Goal: Task Accomplishment & Management: Complete application form

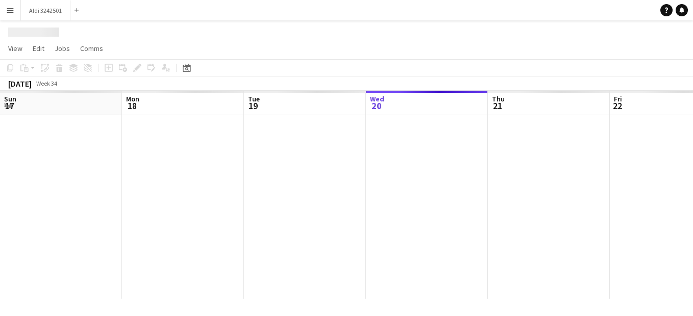
scroll to position [0, 244]
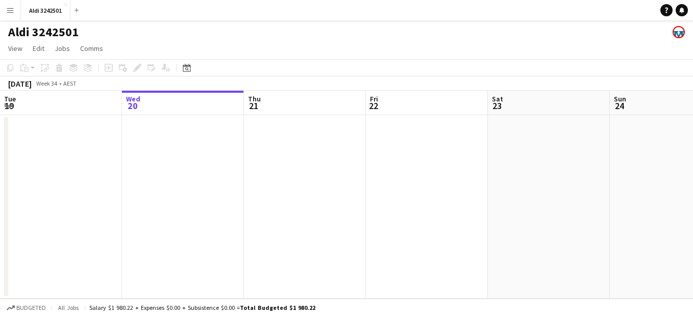
click at [9, 10] on app-icon "Menu" at bounding box center [10, 10] width 8 height 8
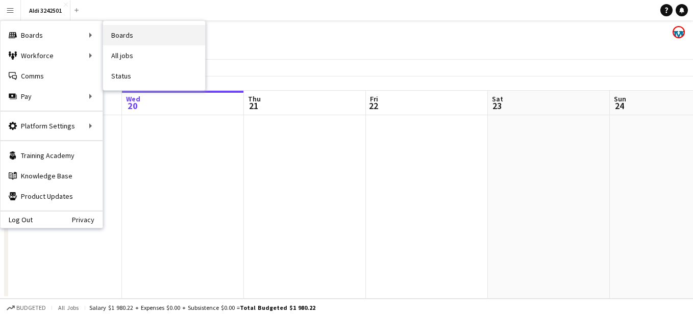
click at [123, 33] on link "Boards" at bounding box center [154, 35] width 102 height 20
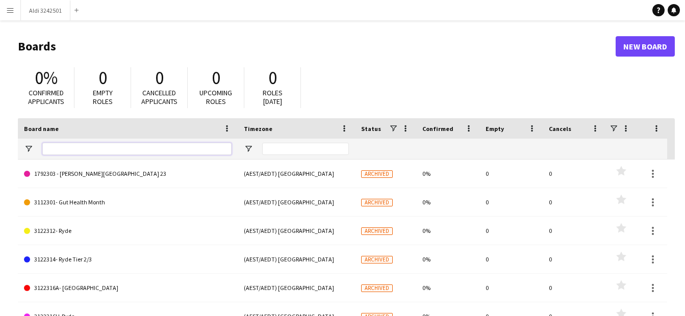
click at [76, 146] on input "Board name Filter Input" at bounding box center [136, 149] width 189 height 12
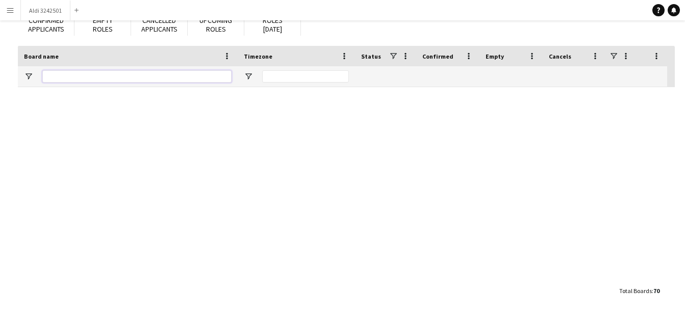
scroll to position [1806, 0]
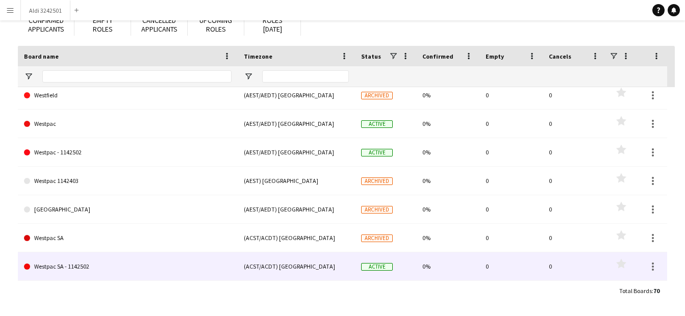
click at [381, 269] on span "Active" at bounding box center [377, 267] width 32 height 8
click at [380, 267] on span "Active" at bounding box center [377, 267] width 32 height 8
click at [368, 267] on span "Active" at bounding box center [377, 267] width 32 height 8
click at [655, 268] on div at bounding box center [653, 267] width 12 height 12
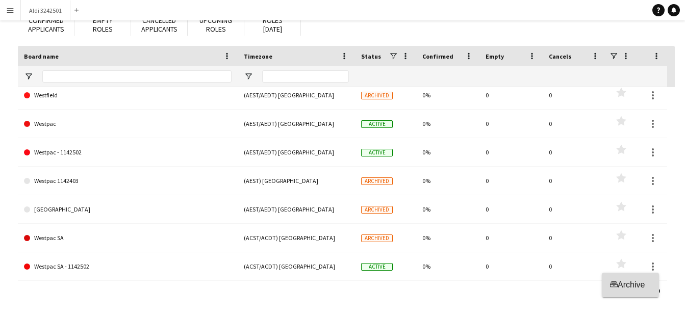
click at [637, 284] on span "Archive" at bounding box center [631, 285] width 27 height 9
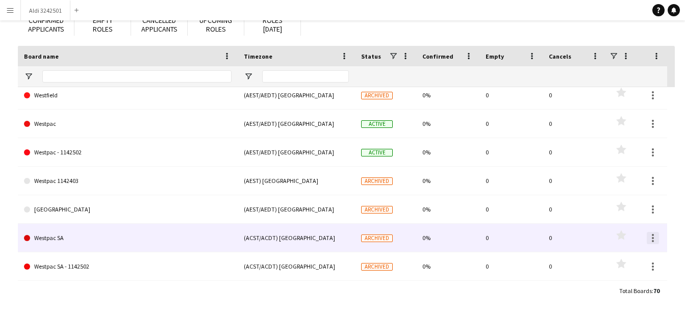
click at [654, 242] on div at bounding box center [653, 238] width 12 height 12
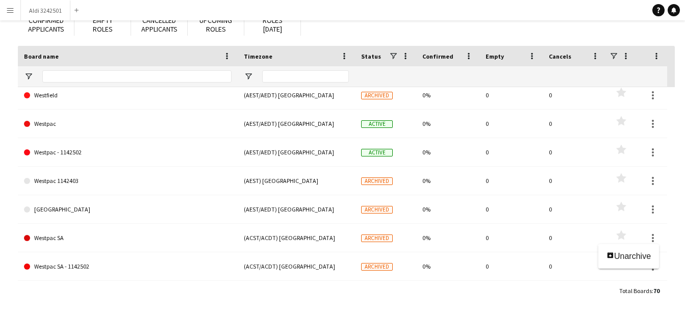
click at [654, 146] on div at bounding box center [342, 158] width 685 height 316
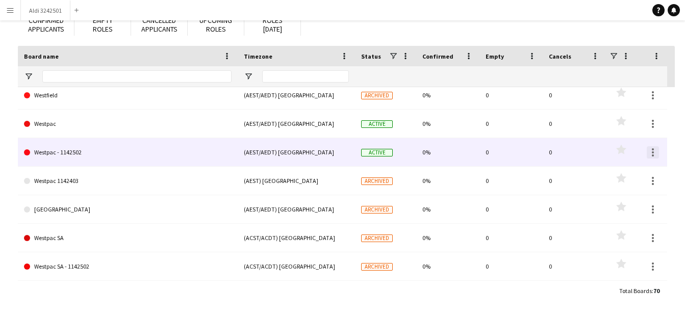
click at [652, 154] on div at bounding box center [653, 152] width 12 height 12
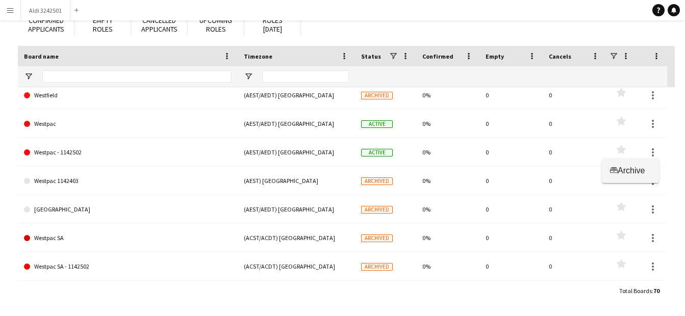
click at [639, 167] on span "Archive" at bounding box center [631, 170] width 27 height 9
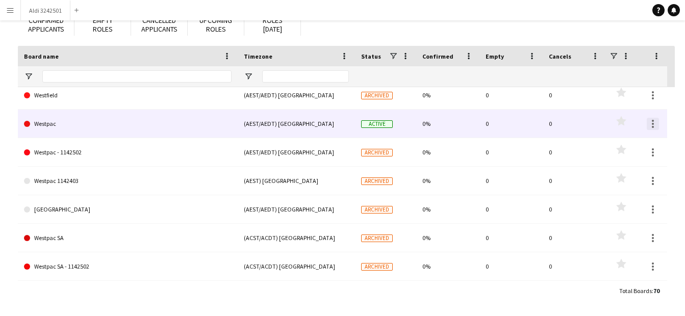
click at [654, 128] on div at bounding box center [653, 124] width 12 height 12
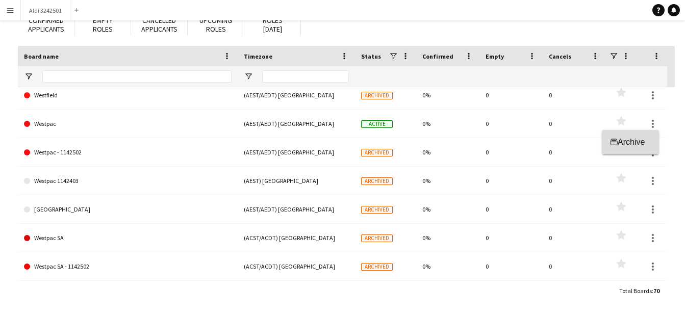
click at [652, 146] on button "Archive Archive" at bounding box center [630, 142] width 57 height 24
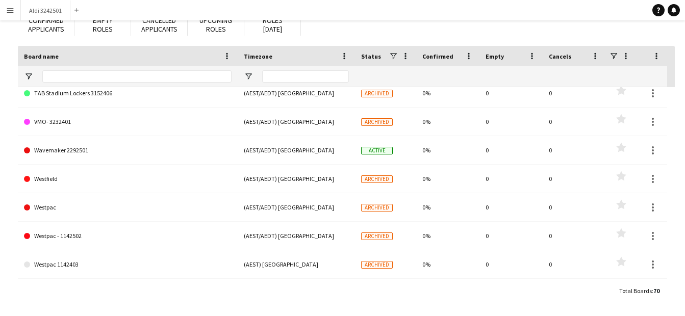
scroll to position [1705, 0]
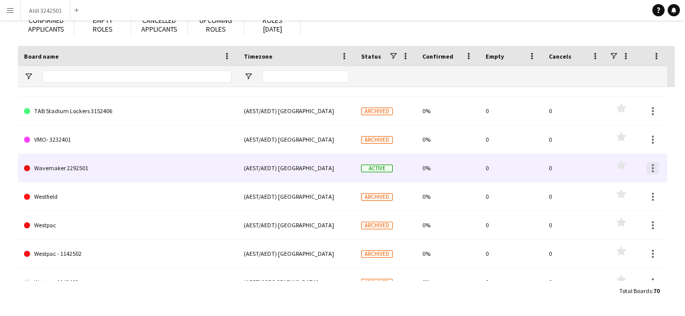
click at [653, 168] on div at bounding box center [653, 168] width 2 height 2
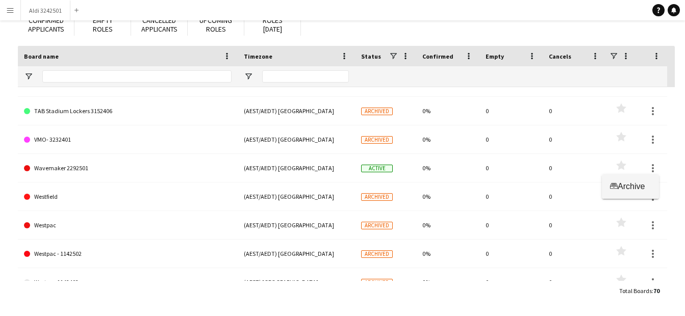
click at [638, 188] on span "Archive" at bounding box center [631, 186] width 27 height 9
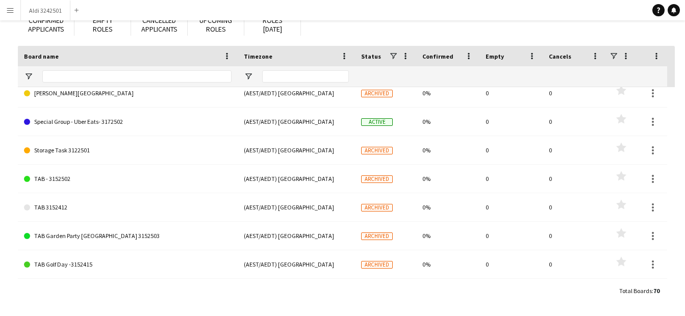
scroll to position [0, 0]
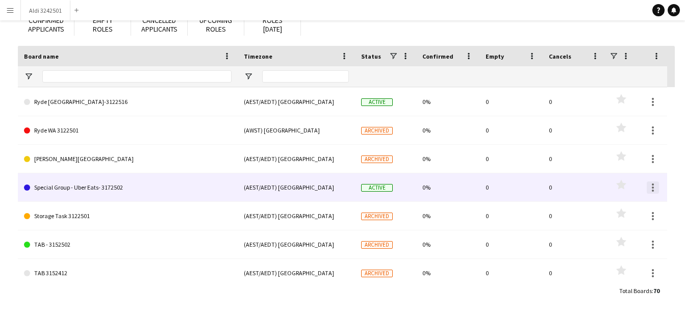
click at [654, 189] on div at bounding box center [653, 188] width 12 height 12
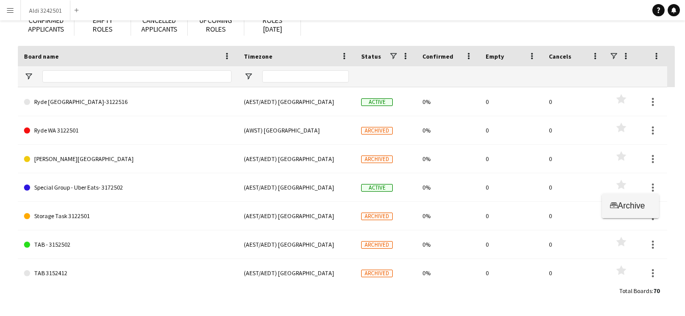
click at [637, 206] on span "Archive" at bounding box center [631, 206] width 27 height 9
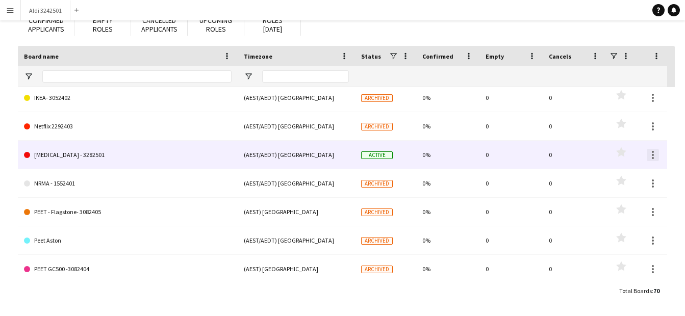
click at [655, 156] on div at bounding box center [653, 155] width 12 height 12
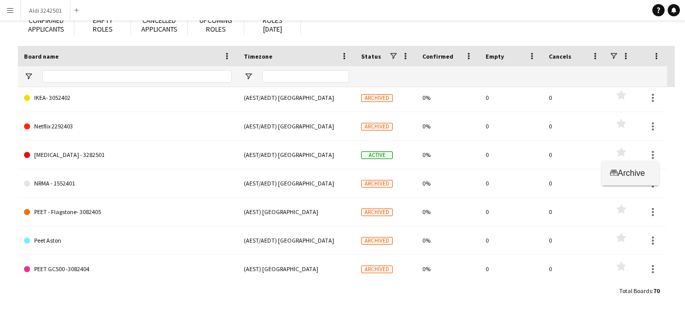
click at [643, 170] on span "Archive" at bounding box center [631, 173] width 27 height 9
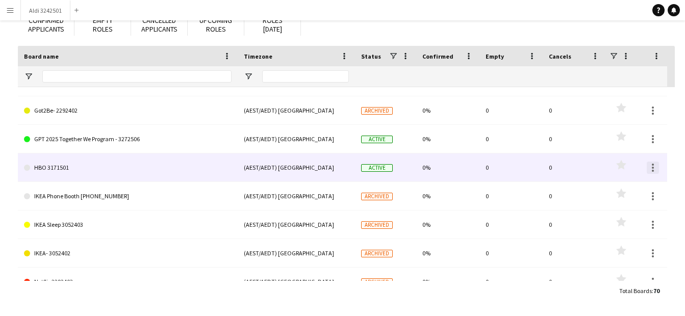
click at [650, 170] on div at bounding box center [653, 168] width 12 height 12
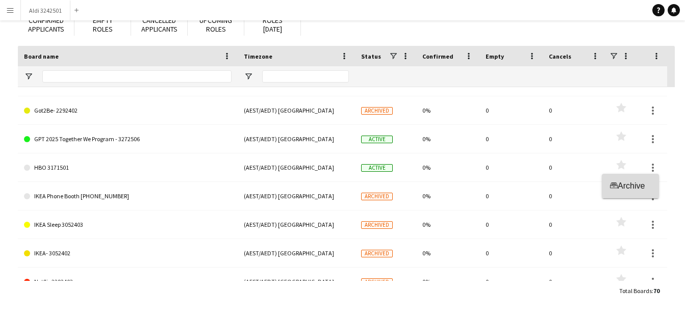
click at [629, 187] on span "Archive" at bounding box center [631, 186] width 27 height 9
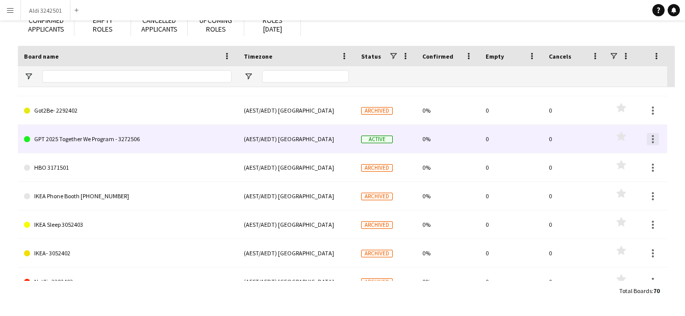
click at [657, 138] on div at bounding box center [653, 139] width 12 height 12
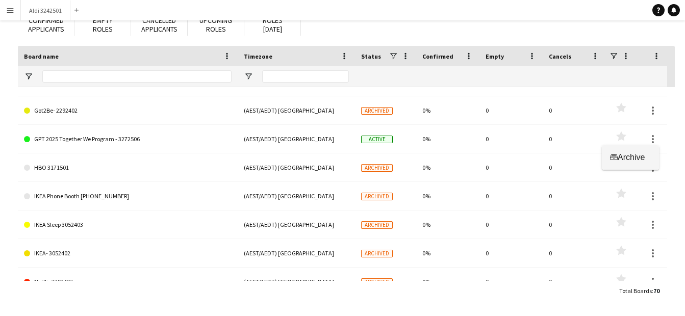
click at [633, 154] on span "Archive" at bounding box center [631, 157] width 27 height 9
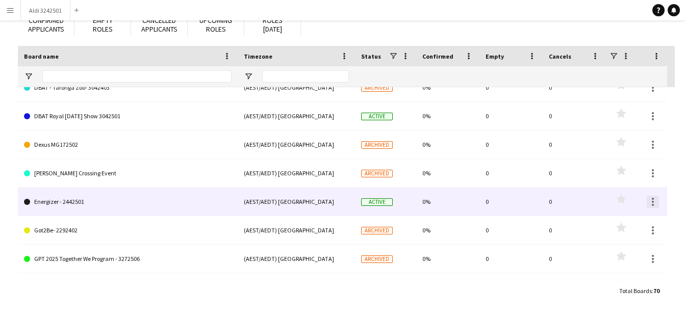
click at [650, 199] on div at bounding box center [653, 202] width 12 height 12
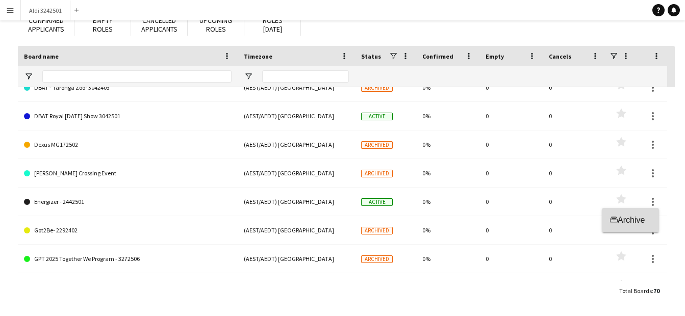
click at [640, 215] on button "Archive Archive" at bounding box center [630, 220] width 57 height 24
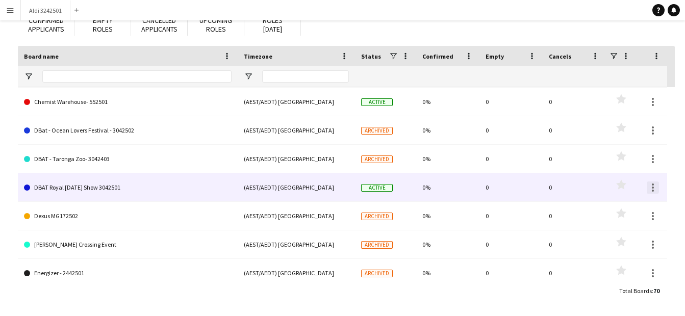
click at [653, 190] on div at bounding box center [653, 191] width 2 height 2
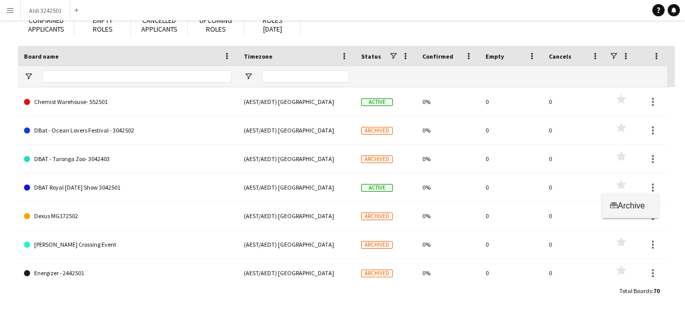
click at [625, 204] on span "Archive" at bounding box center [631, 206] width 27 height 9
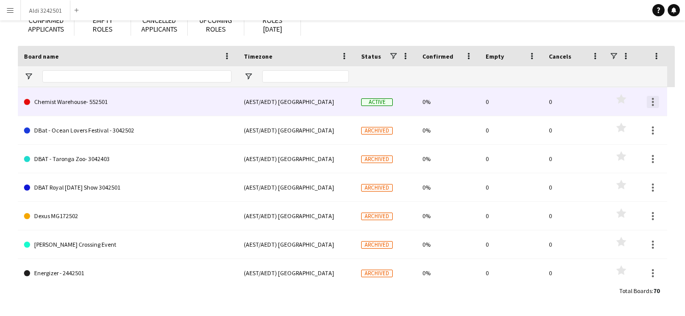
click at [654, 102] on div at bounding box center [653, 102] width 2 height 2
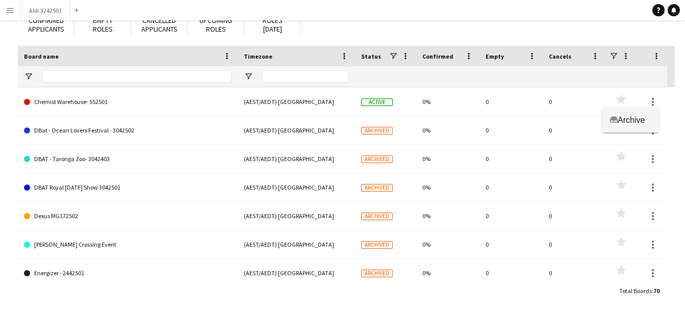
click at [640, 117] on span "Archive" at bounding box center [631, 120] width 27 height 9
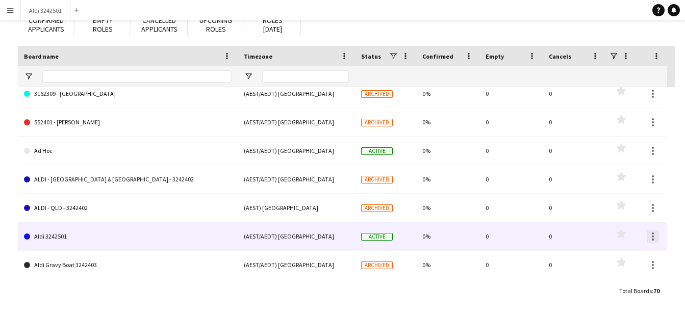
click at [653, 235] on div at bounding box center [653, 237] width 12 height 12
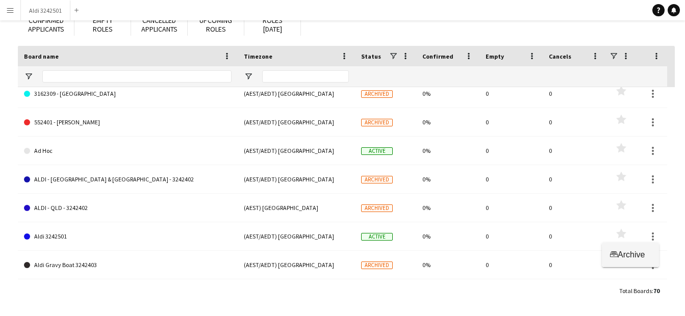
click at [632, 256] on span "Archive" at bounding box center [631, 255] width 27 height 9
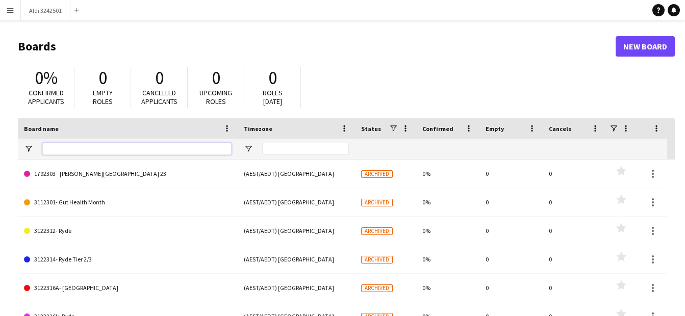
click at [192, 149] on input "Board name Filter Input" at bounding box center [136, 149] width 189 height 12
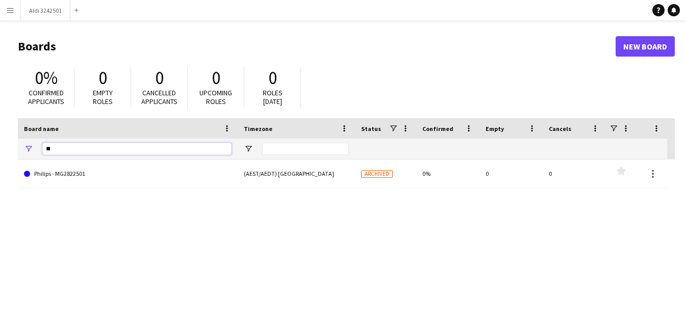
type input "*"
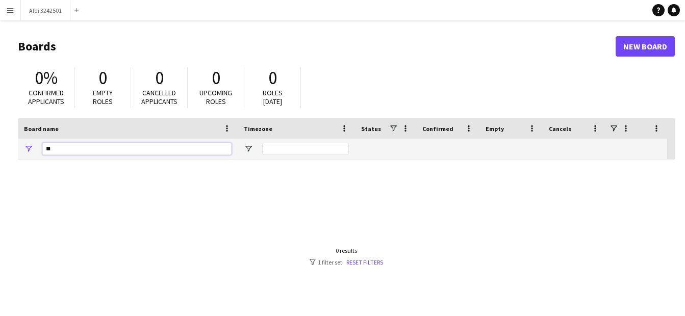
type input "*"
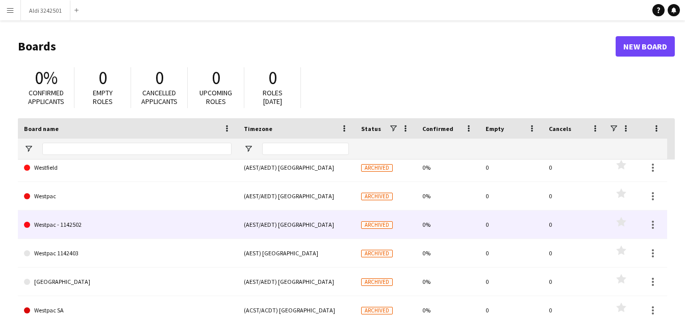
click at [504, 217] on div "0" at bounding box center [511, 225] width 63 height 28
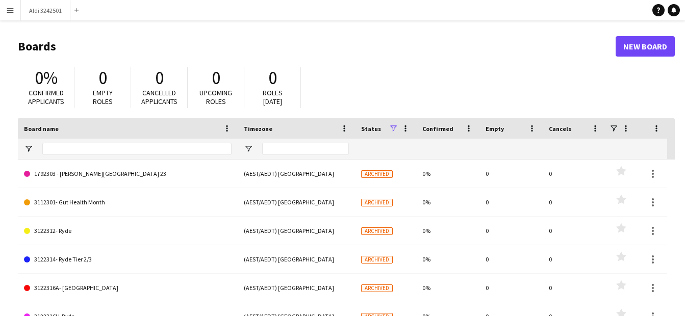
click at [393, 127] on span at bounding box center [393, 128] width 9 height 9
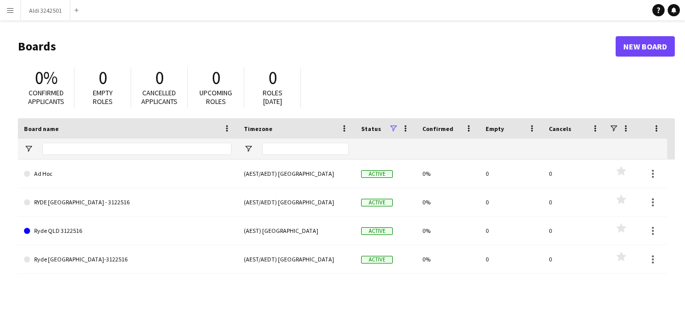
click at [380, 66] on div "0% Confirmed applicants 0 Empty roles 0 Cancelled applicants 0 Upcoming roles 0…" at bounding box center [346, 90] width 657 height 56
click at [6, 13] on app-icon "Menu" at bounding box center [10, 10] width 8 height 8
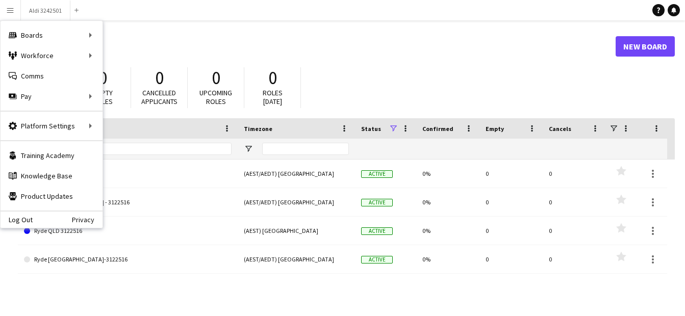
click at [167, 37] on header "Boards New Board" at bounding box center [346, 47] width 657 height 32
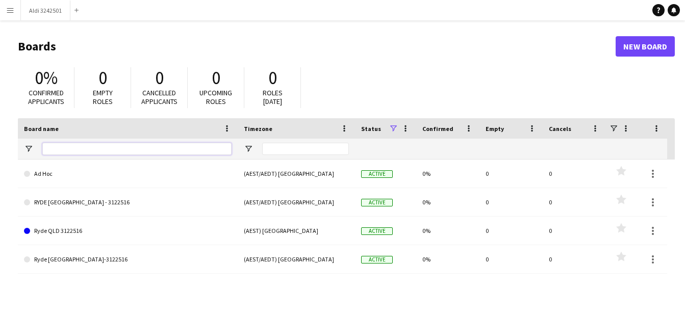
drag, startPoint x: 183, startPoint y: 147, endPoint x: 96, endPoint y: 145, distance: 86.8
click at [96, 145] on input "Board name Filter Input" at bounding box center [136, 149] width 189 height 12
click at [79, 8] on button "Add" at bounding box center [76, 10] width 8 height 8
click at [77, 11] on app-icon "Add" at bounding box center [76, 10] width 4 height 4
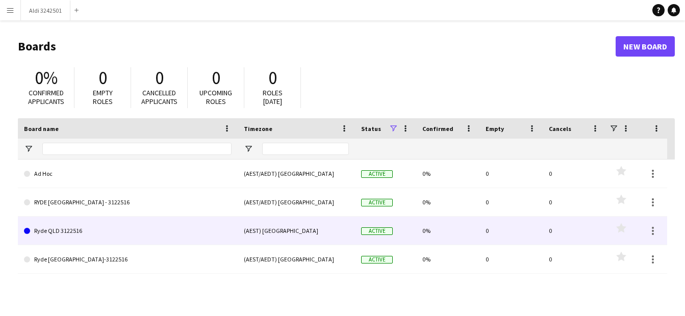
click at [71, 228] on link "Ryde QLD 3122516" at bounding box center [128, 231] width 208 height 29
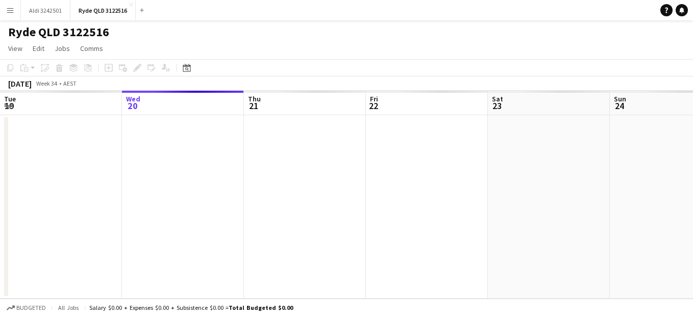
click at [219, 165] on app-date-cell at bounding box center [183, 207] width 122 height 184
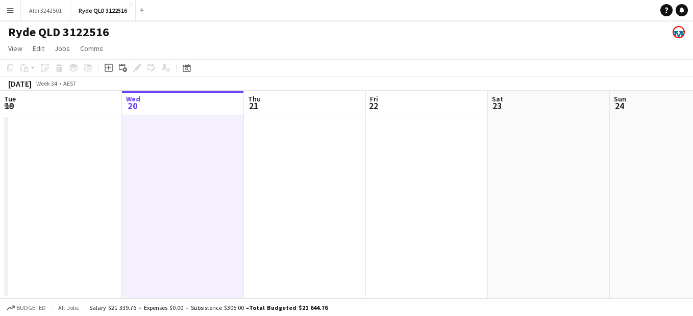
click at [219, 165] on app-date-cell at bounding box center [183, 207] width 122 height 184
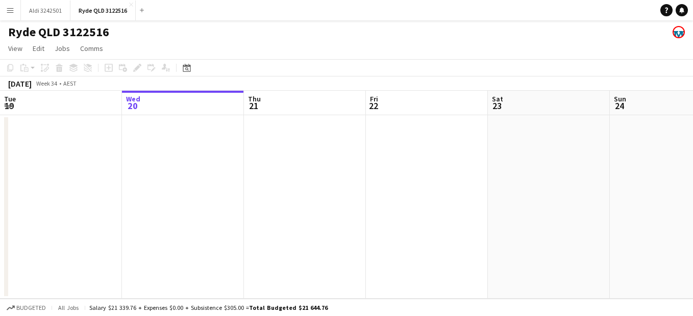
click at [219, 165] on app-date-cell at bounding box center [183, 207] width 122 height 184
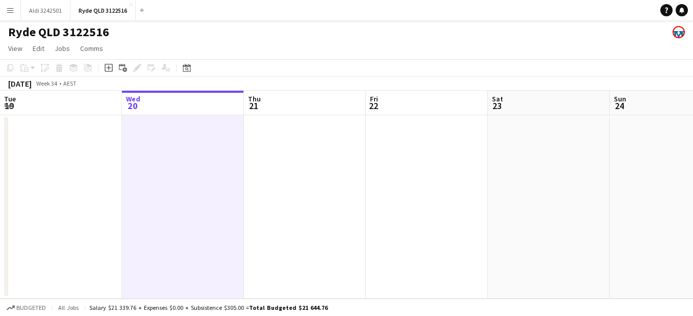
click at [219, 165] on app-date-cell at bounding box center [183, 207] width 122 height 184
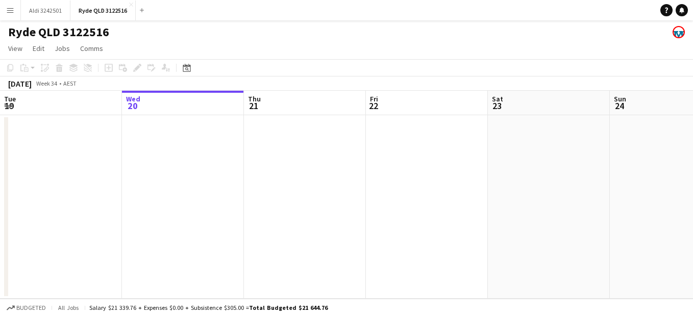
click at [162, 128] on app-date-cell at bounding box center [183, 207] width 122 height 184
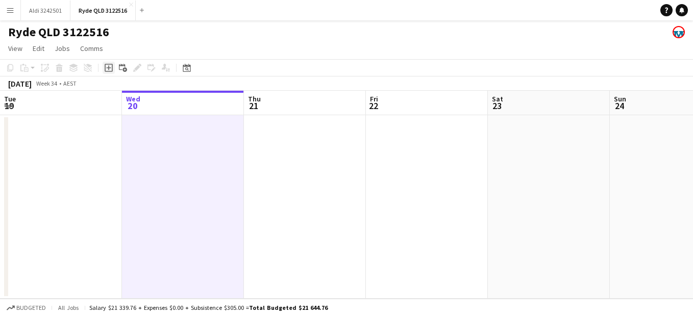
click at [108, 68] on icon at bounding box center [108, 68] width 5 height 5
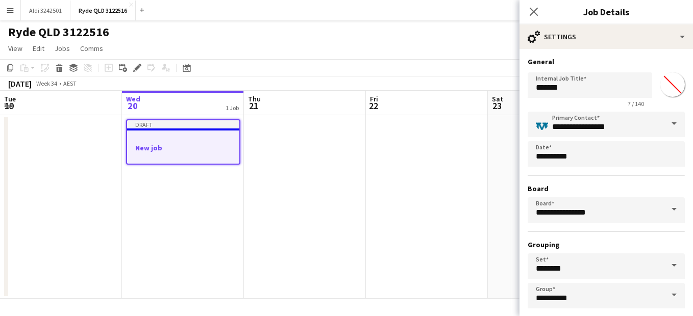
click at [443, 254] on app-date-cell at bounding box center [427, 207] width 122 height 184
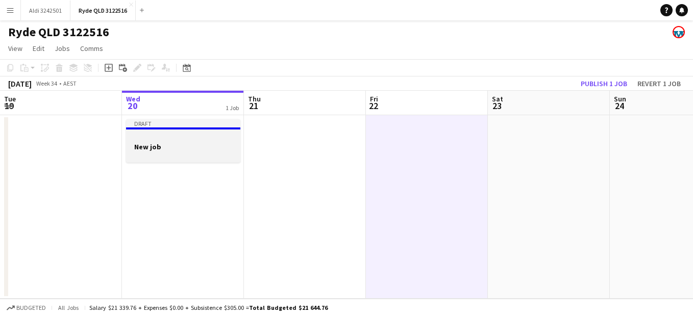
click at [181, 142] on h3 "New job" at bounding box center [183, 146] width 114 height 9
click at [181, 142] on app-job-card "Draft New job" at bounding box center [183, 140] width 114 height 43
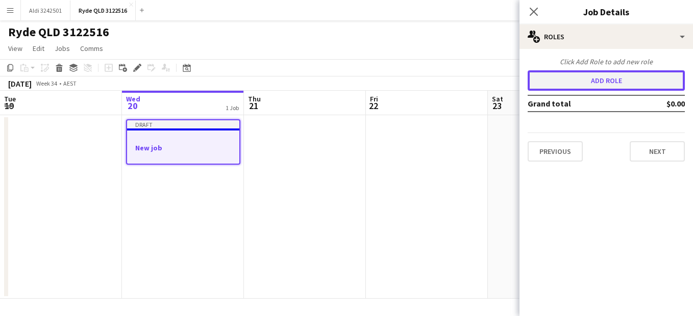
click at [574, 83] on button "Add role" at bounding box center [606, 80] width 157 height 20
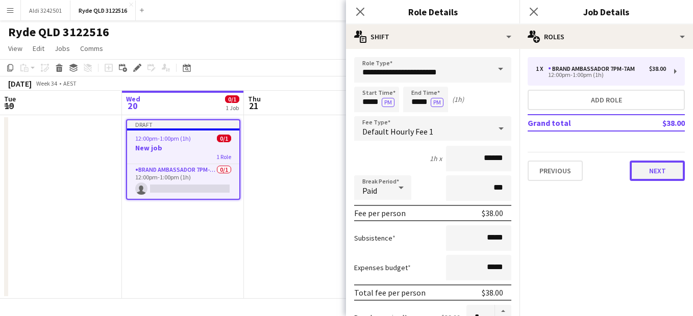
click at [653, 166] on button "Next" at bounding box center [657, 171] width 55 height 20
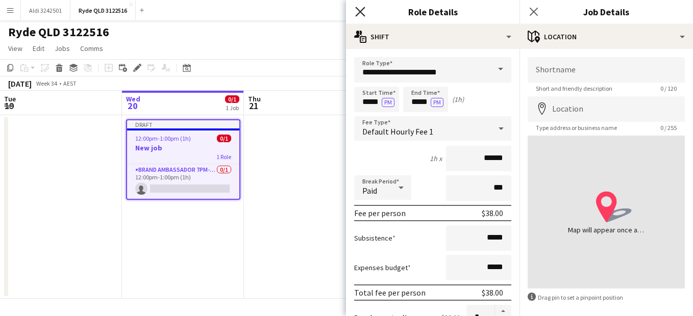
click at [360, 8] on icon "Close pop-in" at bounding box center [360, 12] width 10 height 10
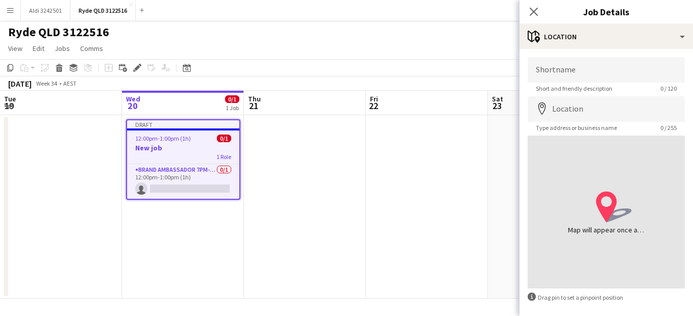
scroll to position [44, 0]
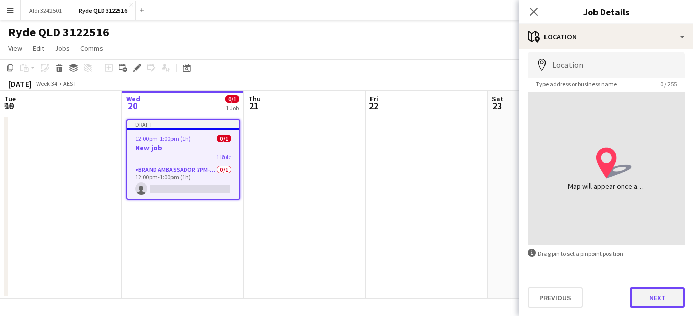
click at [646, 305] on button "Next" at bounding box center [657, 298] width 55 height 20
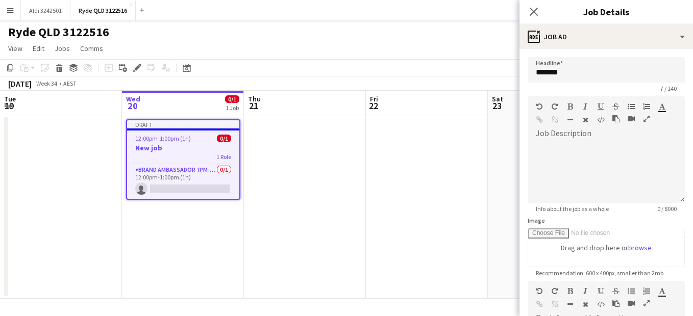
click at [683, 117] on form "Headline ******* 7 / 140 Job Description default Heading 1 Heading 2 Heading 3 …" at bounding box center [605, 276] width 173 height 439
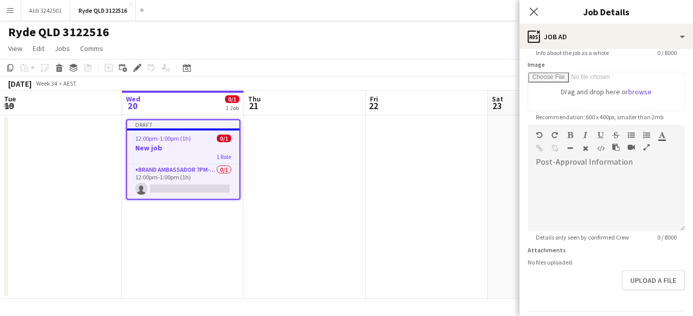
scroll to position [220, 0]
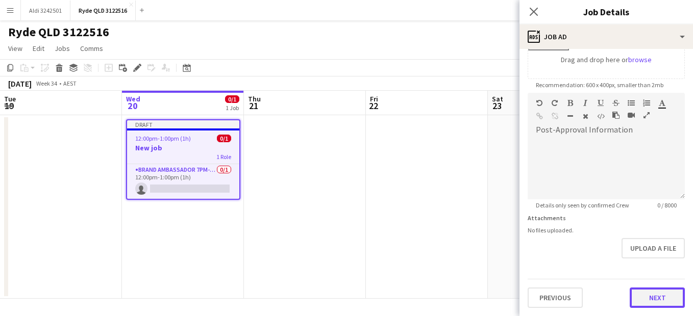
click at [656, 270] on form "Headline ******* 7 / 140 Job Description default Heading 1 Heading 2 Heading 3 …" at bounding box center [605, 88] width 173 height 439
drag, startPoint x: 651, startPoint y: 302, endPoint x: 653, endPoint y: 308, distance: 6.8
click at [653, 308] on button "Next" at bounding box center [657, 298] width 55 height 20
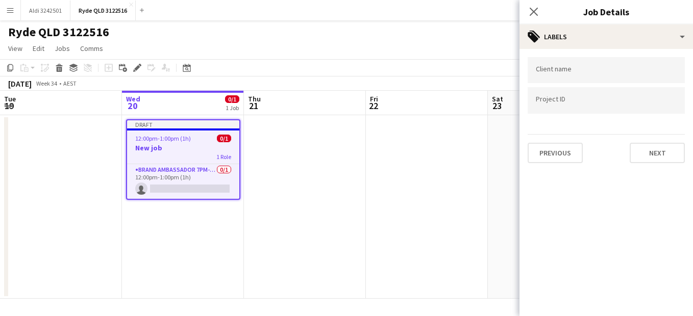
scroll to position [0, 0]
click at [637, 232] on mat-expansion-panel "tags Labels Client name Project ID Previous Next" at bounding box center [605, 182] width 173 height 267
click at [667, 158] on button "Next" at bounding box center [657, 153] width 55 height 20
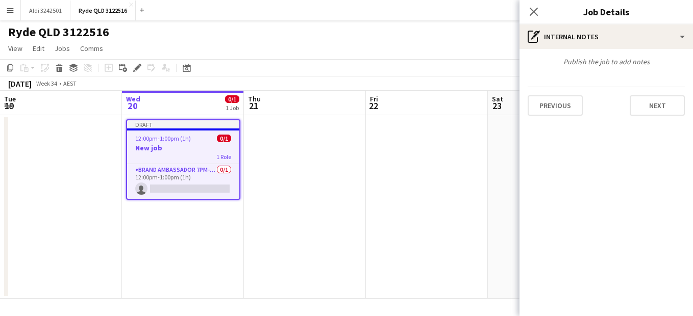
click at [656, 91] on div "Previous Next" at bounding box center [606, 101] width 157 height 29
click at [656, 96] on button "Next" at bounding box center [657, 105] width 55 height 20
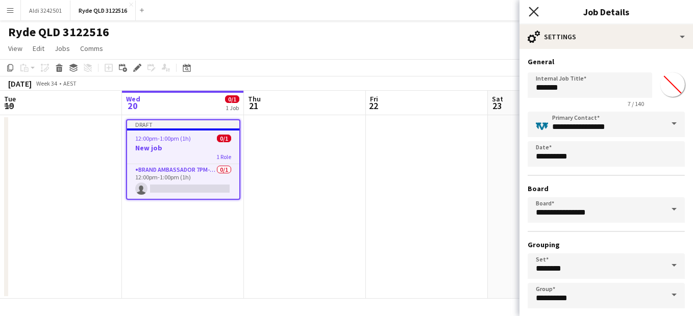
click at [529, 12] on icon "Close pop-in" at bounding box center [534, 12] width 10 height 10
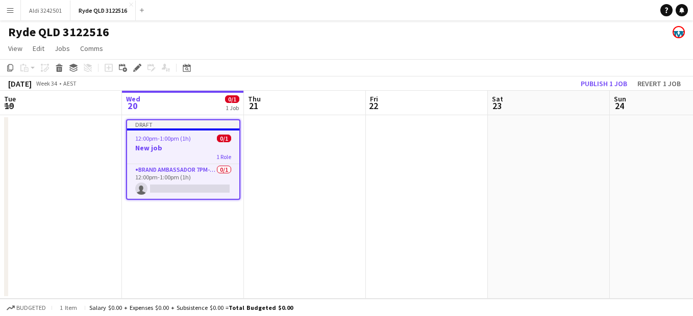
click at [280, 188] on app-date-cell at bounding box center [305, 207] width 122 height 184
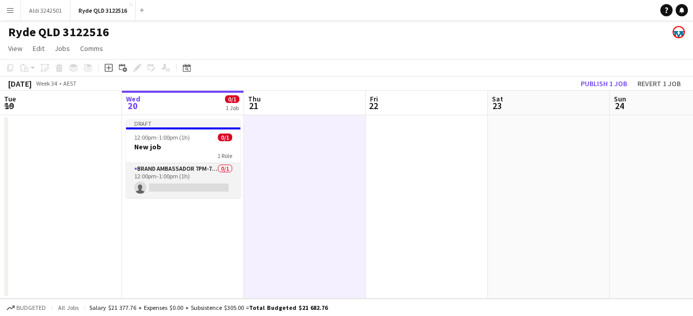
click at [213, 174] on app-card-role "Brand Ambassador 7pm-7am 0/1 12:00pm-1:00pm (1h) single-neutral-actions" at bounding box center [183, 180] width 114 height 35
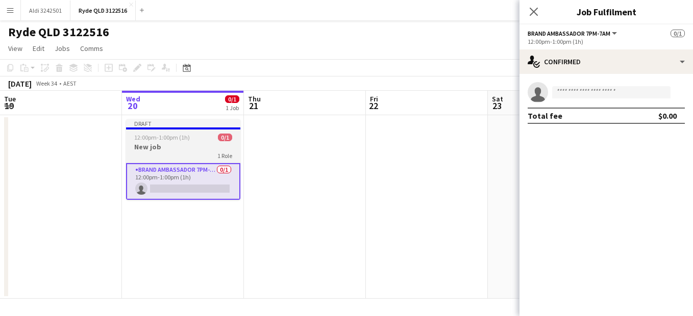
click at [200, 148] on h3 "New job" at bounding box center [183, 146] width 114 height 9
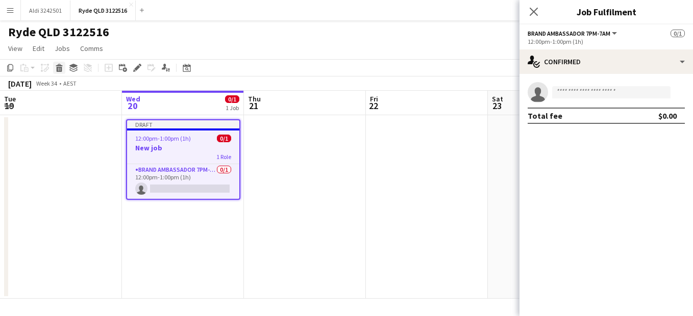
click at [62, 67] on icon "Delete" at bounding box center [59, 68] width 8 height 8
